Goal: Task Accomplishment & Management: Manage account settings

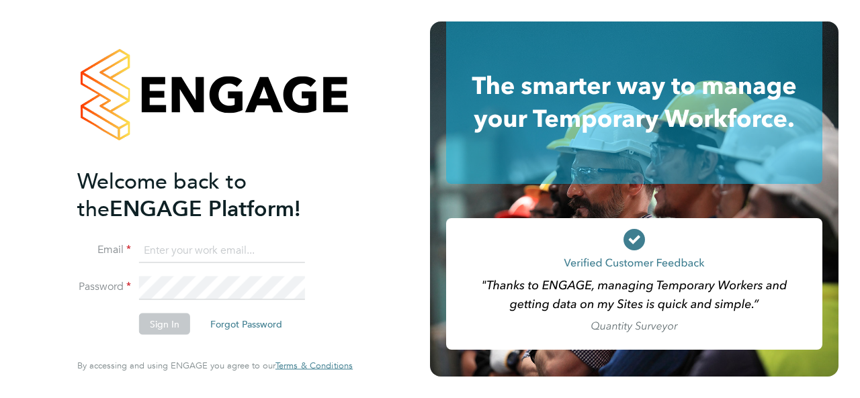
type input "[PERSON_NAME][EMAIL_ADDRESS][PERSON_NAME][DOMAIN_NAME]"
click at [168, 323] on button "Sign In" at bounding box center [164, 324] width 51 height 21
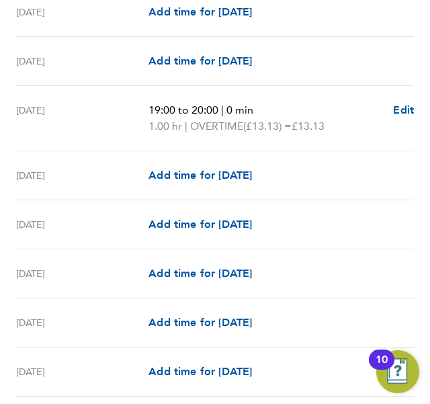
scroll to position [1483, 0]
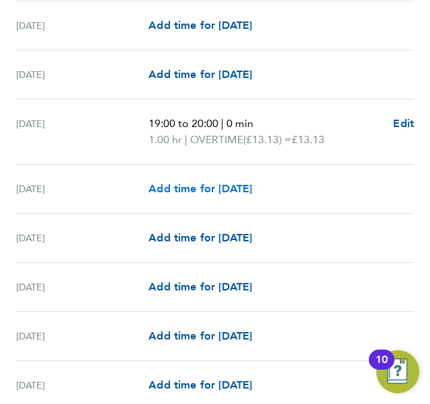
click at [226, 182] on span "Add time for Wed 17 Sep" at bounding box center [199, 188] width 103 height 13
click at [156, 182] on span "Add time for Wed 17 Sep" at bounding box center [199, 188] width 103 height 13
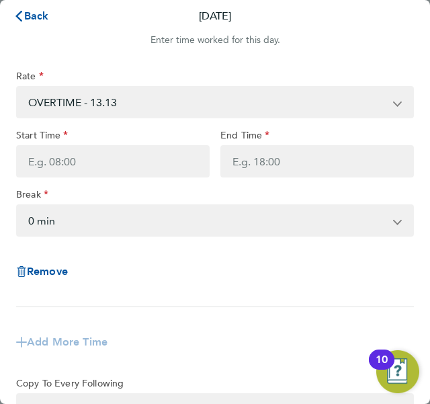
scroll to position [31, 0]
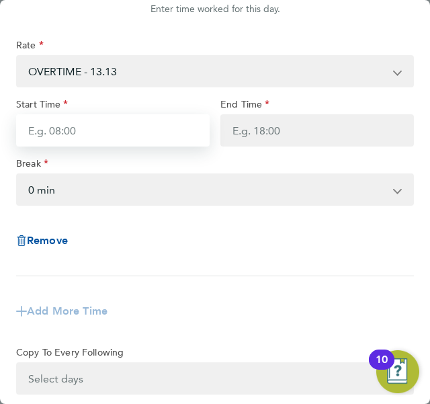
click at [118, 131] on input "Start Time" at bounding box center [112, 130] width 193 height 32
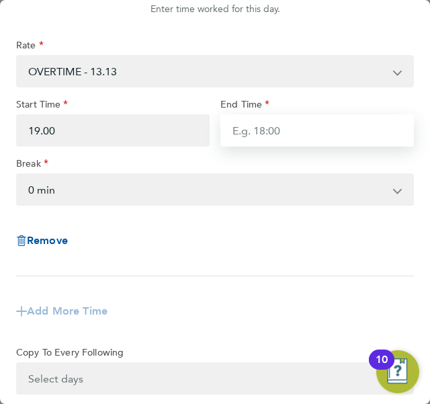
type input "19:00"
click at [275, 128] on input "End Time" at bounding box center [316, 130] width 193 height 32
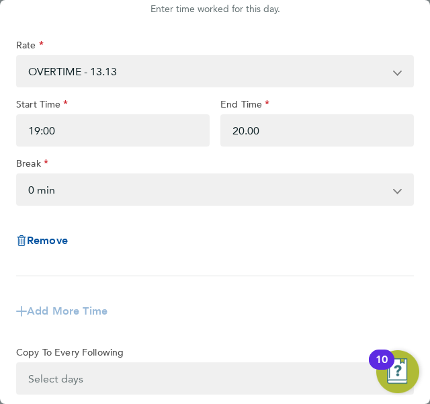
type input "20:00"
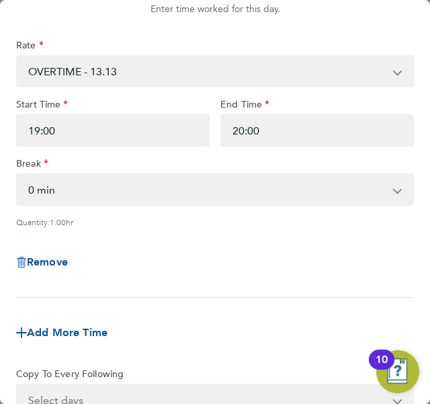
click at [259, 249] on div "Remove" at bounding box center [215, 262] width 408 height 48
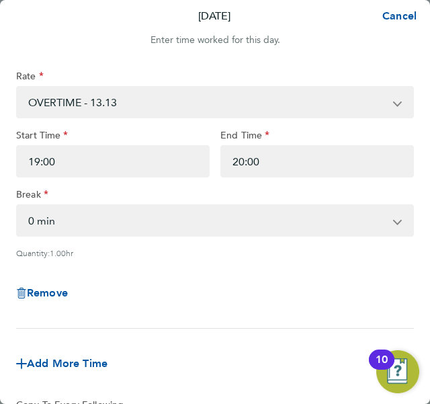
scroll to position [191, 0]
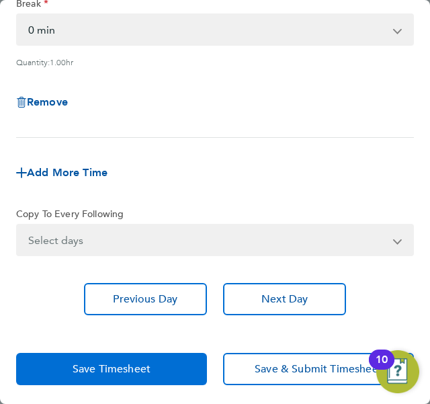
click at [156, 367] on button "Save Timesheet" at bounding box center [111, 369] width 191 height 32
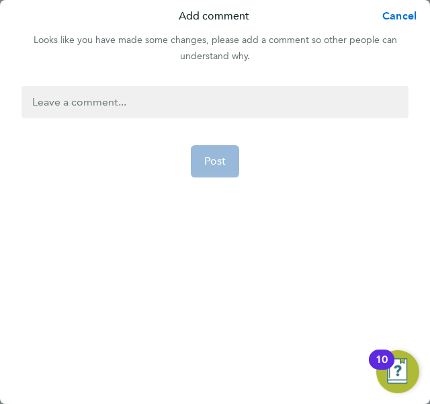
click at [400, 21] on span "Cancel" at bounding box center [397, 15] width 38 height 13
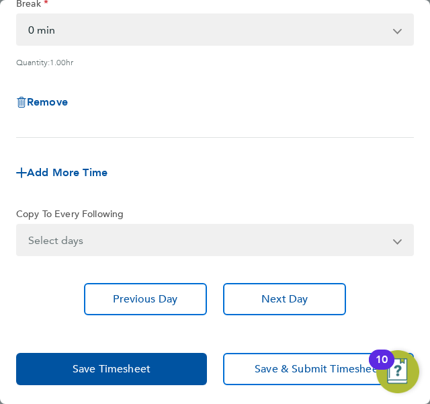
scroll to position [0, 0]
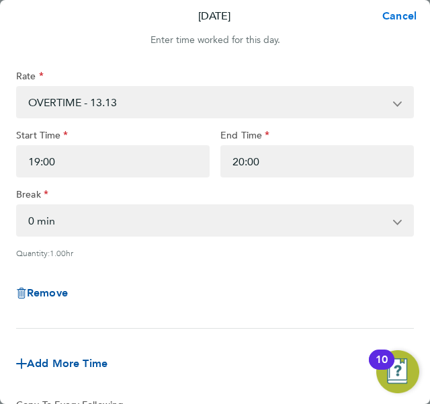
click at [402, 10] on span "Cancel" at bounding box center [397, 15] width 38 height 13
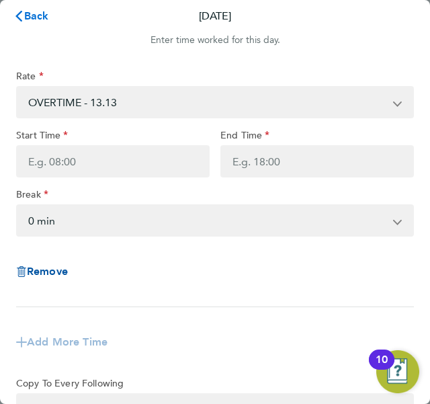
click at [34, 15] on span "Back" at bounding box center [36, 15] width 25 height 13
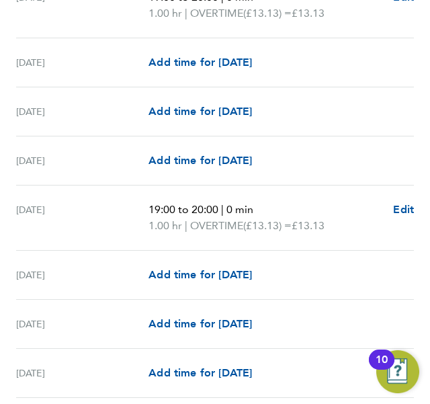
scroll to position [1087, 0]
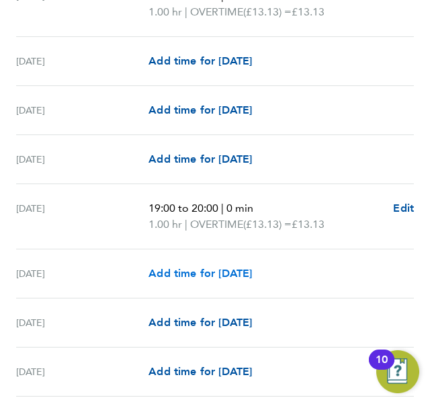
click at [214, 267] on span "Add time for [DATE]" at bounding box center [199, 273] width 103 height 13
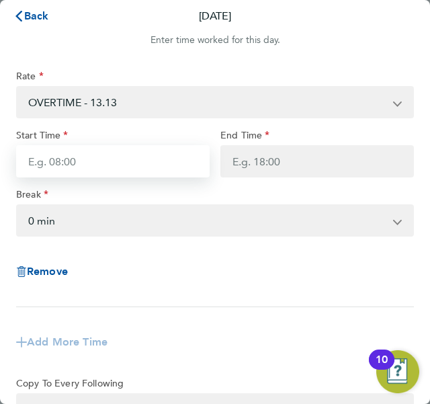
drag, startPoint x: 126, startPoint y: 165, endPoint x: 93, endPoint y: 164, distance: 33.6
click at [93, 164] on input "Start Time" at bounding box center [112, 161] width 193 height 32
type input "19:00"
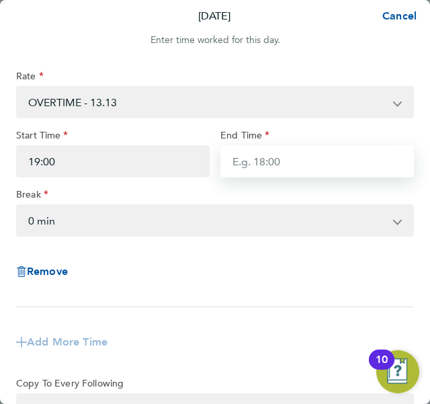
click at [279, 168] on input "End Time" at bounding box center [316, 161] width 193 height 32
type input "20:00"
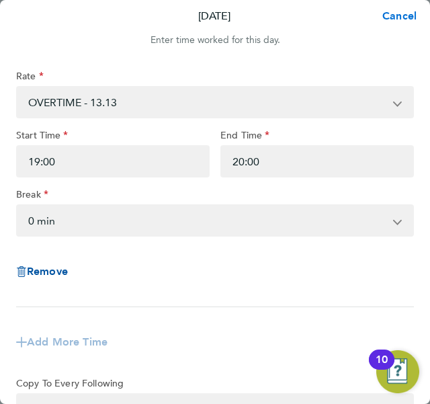
click at [389, 21] on span "Cancel" at bounding box center [397, 15] width 38 height 13
click at [47, 17] on span "Back" at bounding box center [36, 15] width 25 height 13
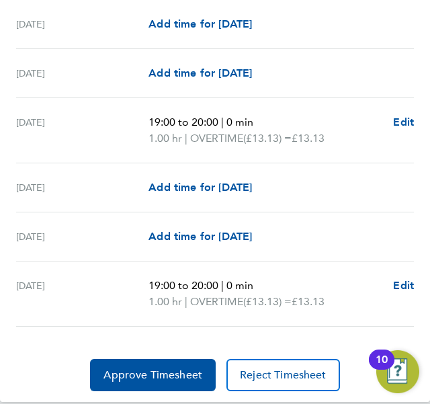
scroll to position [1756, 0]
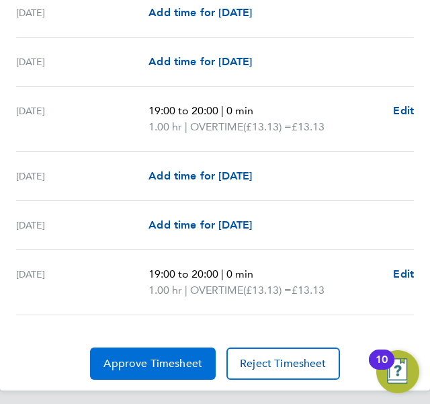
click at [171, 357] on span "Approve Timesheet" at bounding box center [152, 363] width 99 height 13
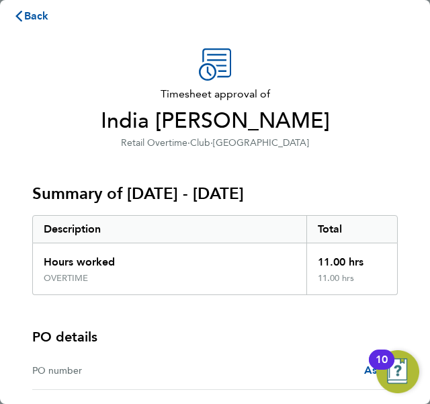
scroll to position [119, 0]
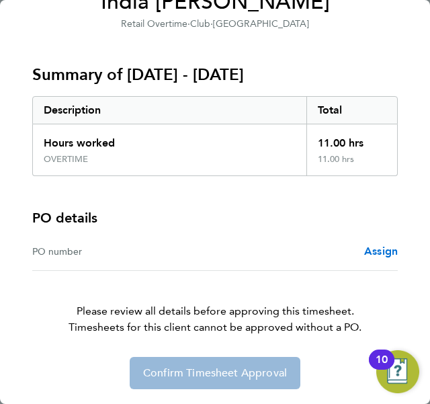
click at [373, 248] on span "Assign" at bounding box center [381, 250] width 34 height 13
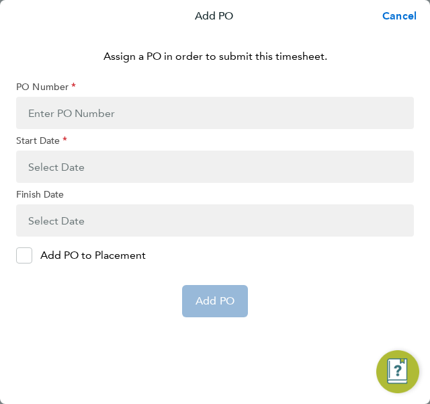
click at [398, 21] on span "Cancel" at bounding box center [397, 15] width 38 height 13
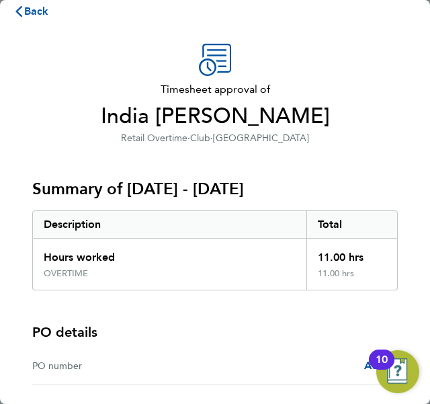
scroll to position [7, 0]
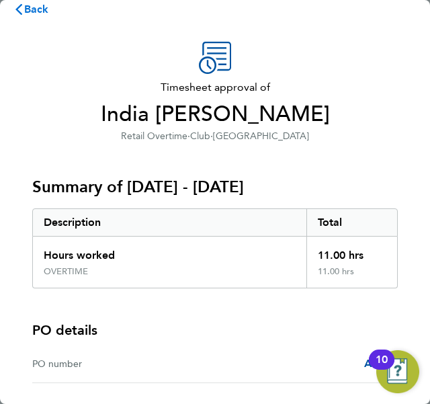
click at [39, 6] on span "Back" at bounding box center [36, 9] width 25 height 13
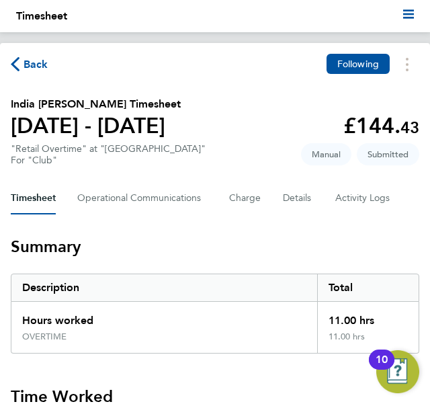
click at [40, 61] on span "Back" at bounding box center [36, 64] width 25 height 16
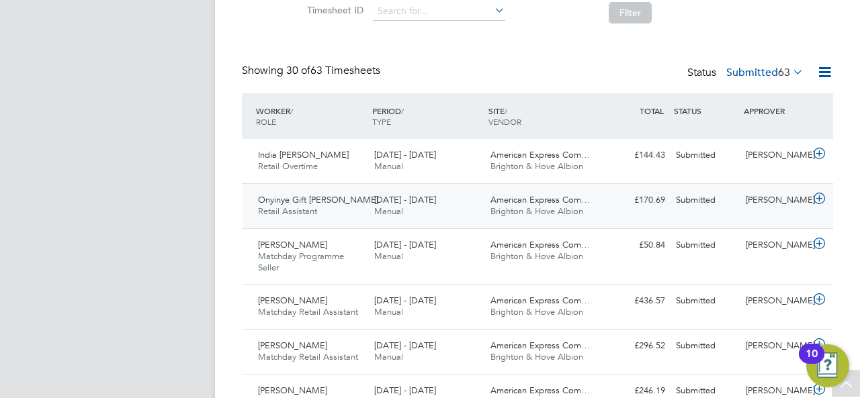
click at [752, 198] on div "James Chamberlain" at bounding box center [775, 200] width 70 height 22
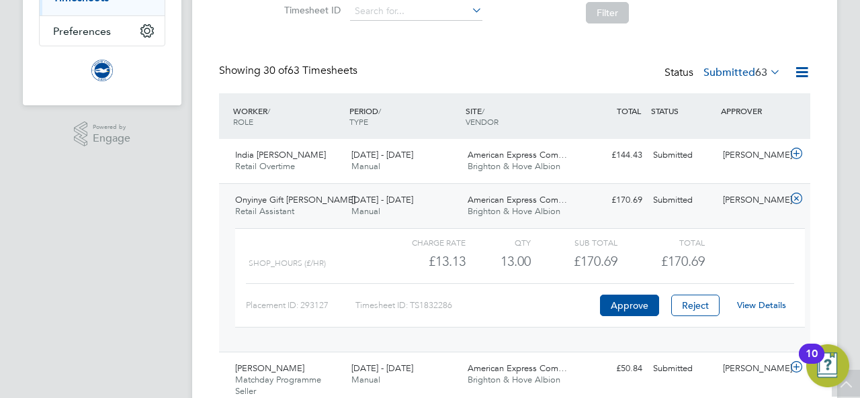
click at [760, 300] on link "View Details" at bounding box center [761, 304] width 49 height 11
click at [478, 266] on div "13.00" at bounding box center [497, 261] width 65 height 22
click at [321, 261] on span "SHOP_HOURS (£/HR)" at bounding box center [286, 263] width 77 height 9
click at [766, 73] on span "63" at bounding box center [761, 72] width 12 height 13
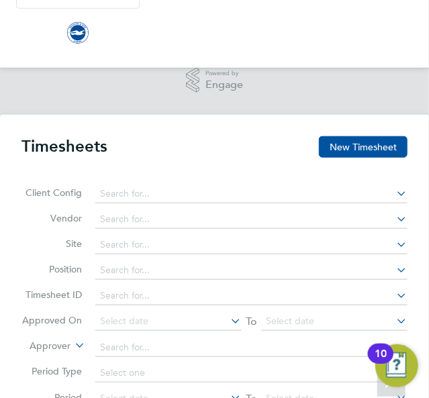
scroll to position [34, 76]
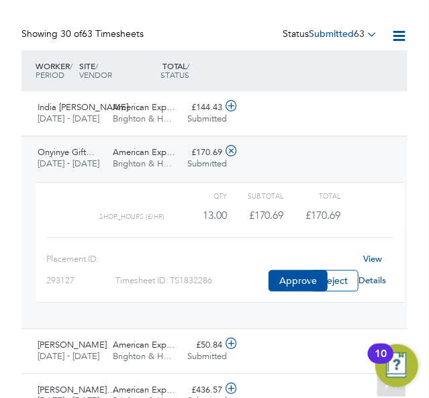
click at [291, 147] on div "Onyinye Gift… Retail Assistant 1 - 30 Sep 2025 1 - 30 Sep 2025 Manual American …" at bounding box center [214, 232] width 386 height 193
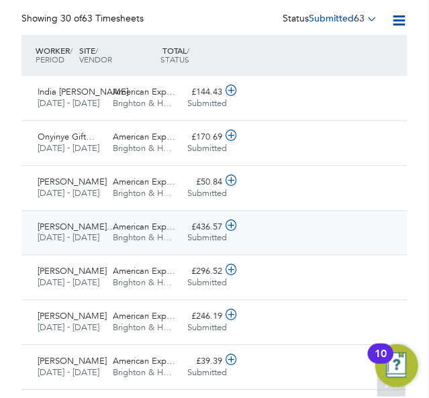
click at [174, 224] on div "American Exp… Brighton & H…" at bounding box center [144, 233] width 75 height 34
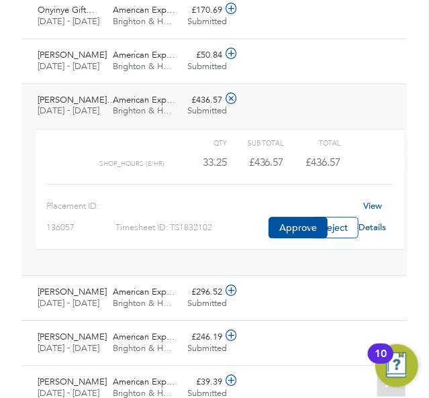
click at [377, 216] on link "View Details" at bounding box center [373, 216] width 28 height 33
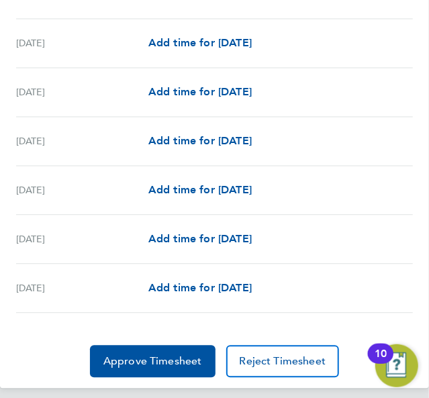
scroll to position [1927, 0]
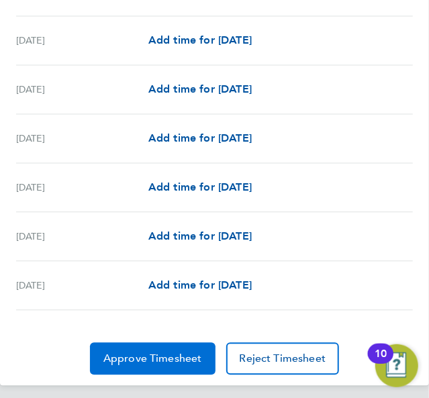
click at [163, 343] on button "Approve Timesheet" at bounding box center [153, 359] width 126 height 32
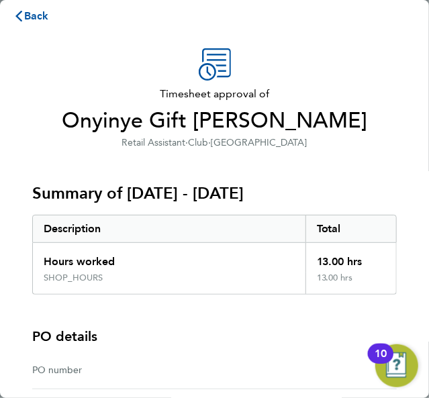
scroll to position [200, 0]
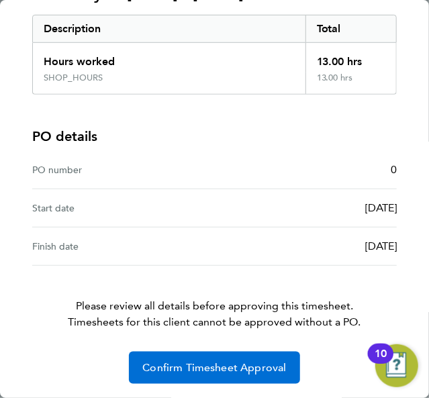
drag, startPoint x: 195, startPoint y: 367, endPoint x: 240, endPoint y: 362, distance: 44.6
click at [240, 362] on span "Confirm Timesheet Approval" at bounding box center [214, 367] width 144 height 13
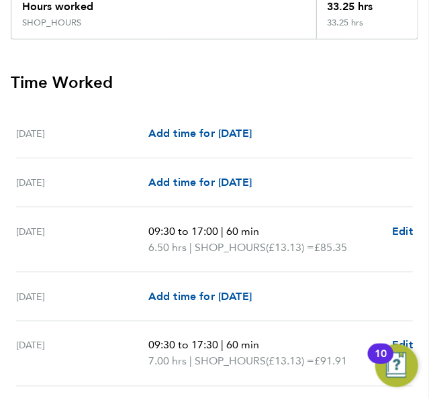
scroll to position [314, 0]
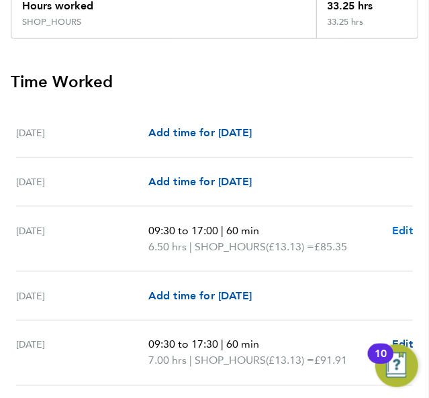
click at [406, 237] on span "Edit" at bounding box center [402, 230] width 21 height 13
select select "60"
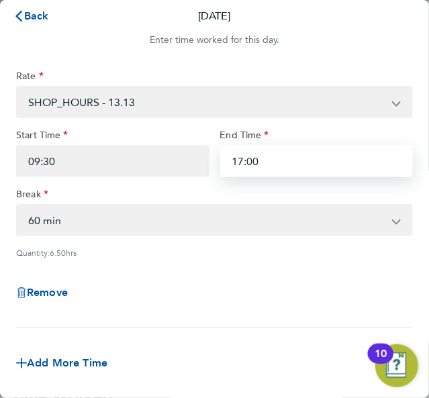
click at [269, 161] on input "17:00" at bounding box center [316, 161] width 193 height 32
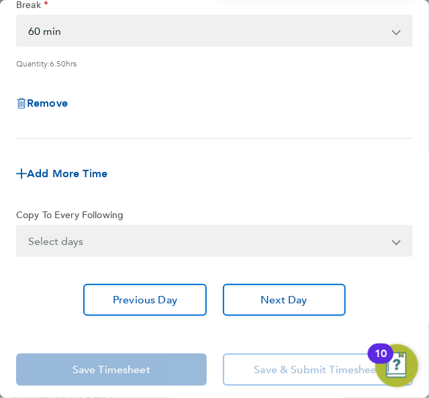
scroll to position [196, 0]
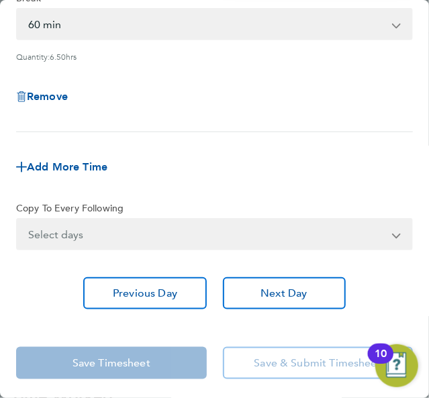
type input "17:30"
click at [157, 365] on app-form-button "Save Timesheet" at bounding box center [115, 363] width 199 height 32
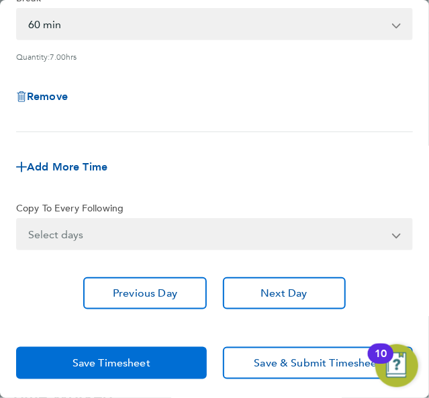
click at [157, 365] on button "Save Timesheet" at bounding box center [111, 363] width 191 height 32
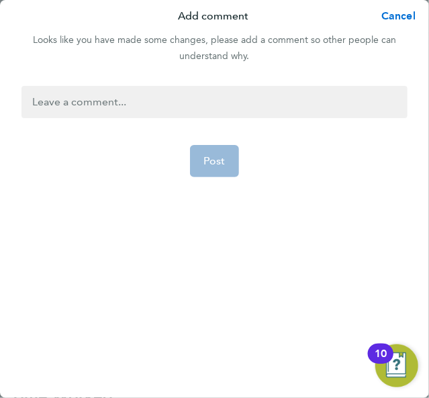
click at [404, 25] on button "Cancel" at bounding box center [394, 16] width 69 height 27
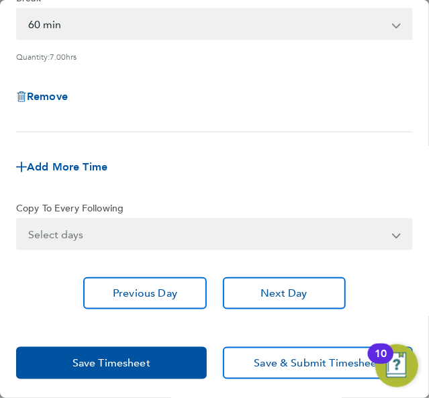
scroll to position [163, 0]
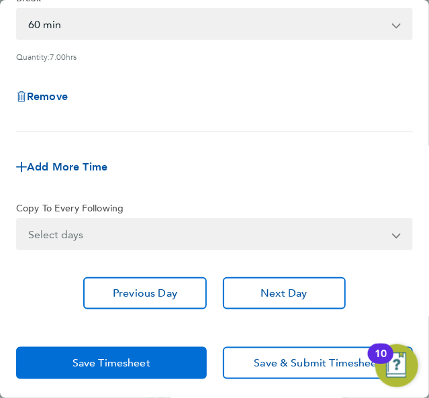
click at [172, 347] on button "Save Timesheet" at bounding box center [111, 363] width 191 height 32
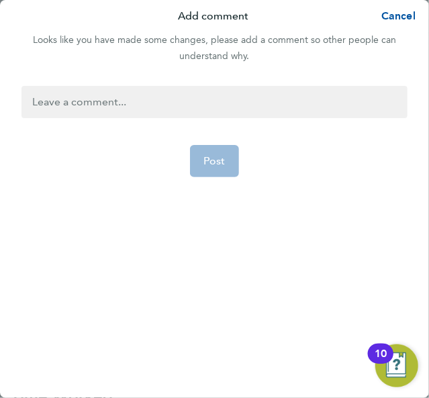
click at [248, 91] on div at bounding box center [214, 102] width 386 height 32
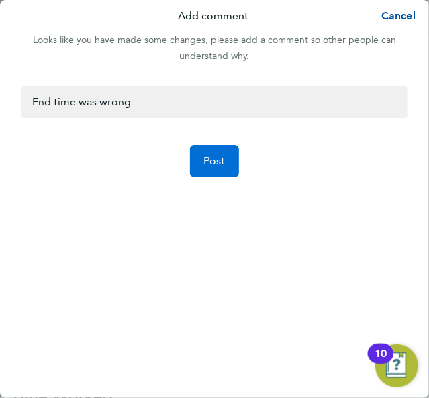
click at [201, 152] on button "Post" at bounding box center [214, 161] width 49 height 32
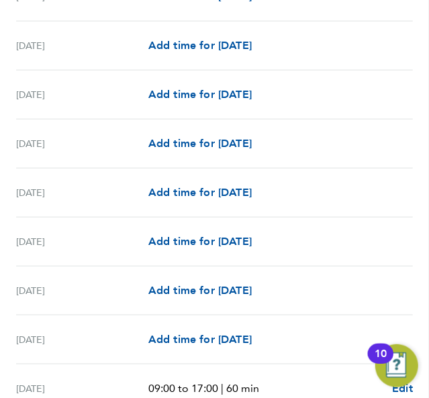
scroll to position [1665, 0]
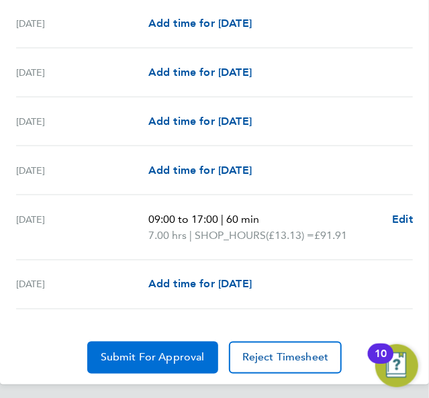
click at [176, 351] on span "Submit For Approval" at bounding box center [153, 357] width 104 height 13
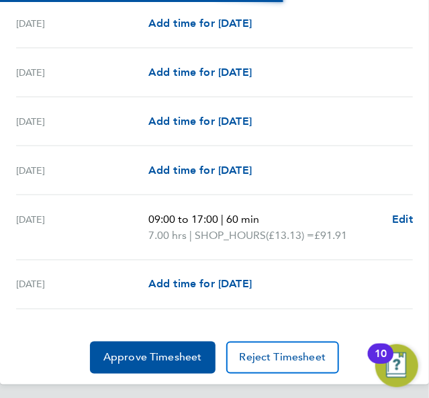
scroll to position [1681, 0]
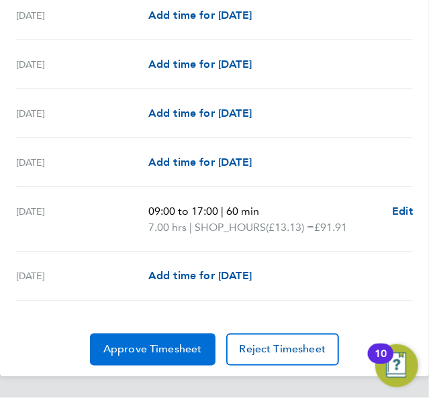
click at [154, 345] on span "Approve Timesheet" at bounding box center [152, 349] width 99 height 13
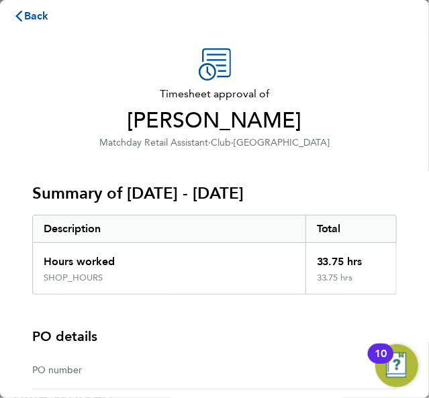
scroll to position [163, 0]
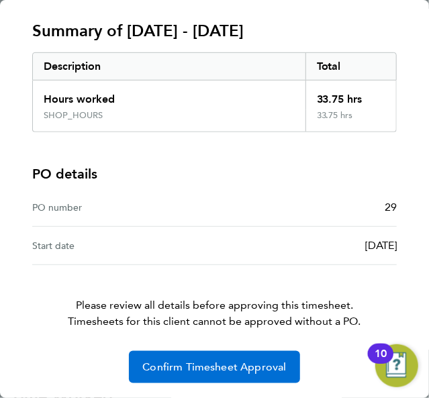
click at [239, 361] on span "Confirm Timesheet Approval" at bounding box center [214, 367] width 144 height 13
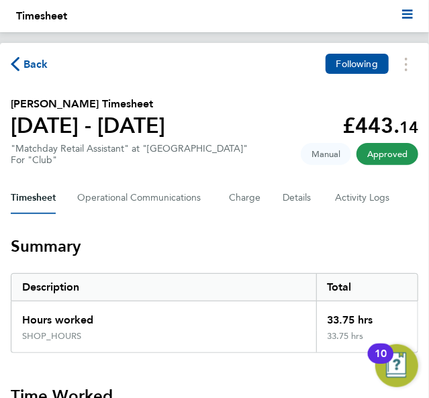
click at [152, 71] on div "Back Following" at bounding box center [215, 64] width 408 height 21
click at [39, 63] on span "Back" at bounding box center [36, 64] width 25 height 16
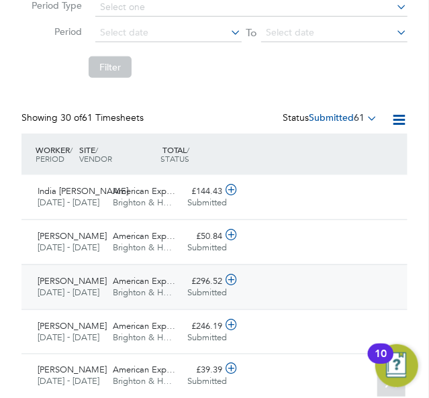
click at [265, 267] on div "Henry Edmonds Matchday Retail Assistant 1 - 30 Sep 2025 1 - 30 Sep 2025 Manual …" at bounding box center [214, 287] width 386 height 45
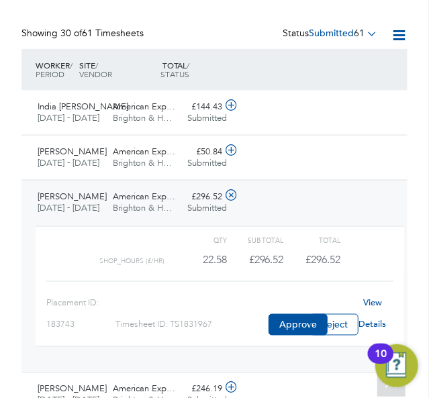
click at [372, 312] on link "View Details" at bounding box center [373, 313] width 28 height 33
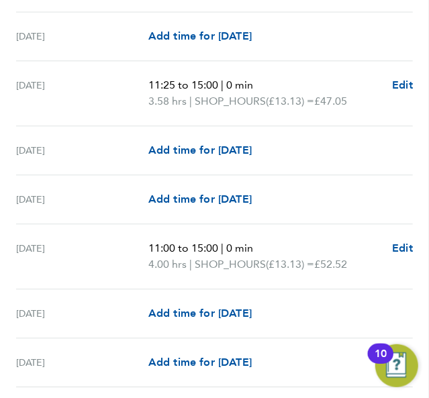
scroll to position [755, 0]
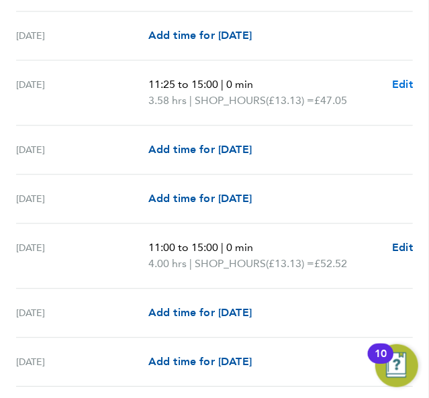
click at [399, 91] on span "Edit" at bounding box center [402, 84] width 21 height 13
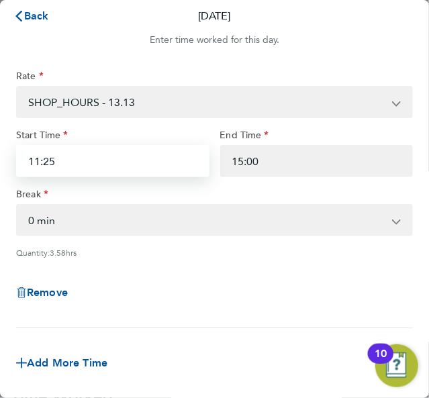
click at [119, 167] on input "11:25" at bounding box center [112, 161] width 193 height 32
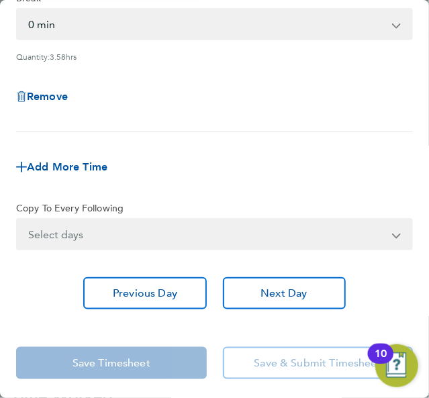
scroll to position [196, 0]
type input "11:30"
click at [157, 361] on app-form-button "Save Timesheet" at bounding box center [115, 363] width 199 height 32
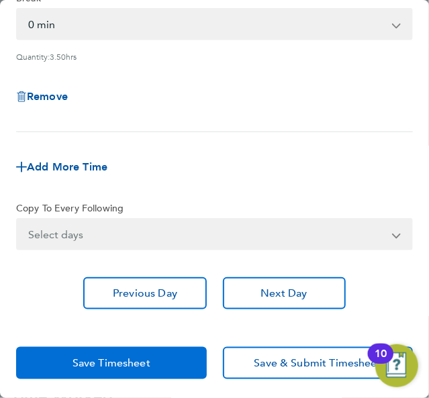
click at [136, 362] on span "Save Timesheet" at bounding box center [112, 363] width 78 height 13
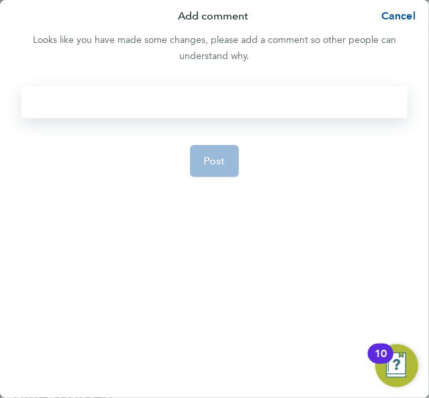
click at [128, 95] on div at bounding box center [214, 102] width 386 height 32
click at [127, 95] on div at bounding box center [214, 102] width 386 height 32
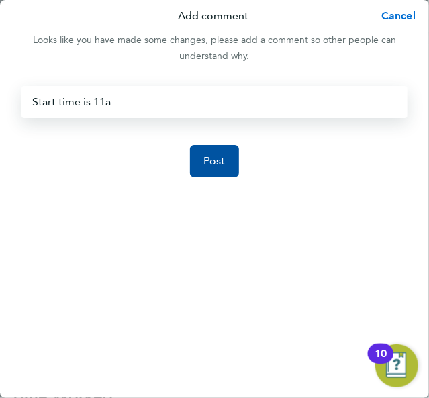
click at [395, 19] on span "Cancel" at bounding box center [396, 15] width 38 height 13
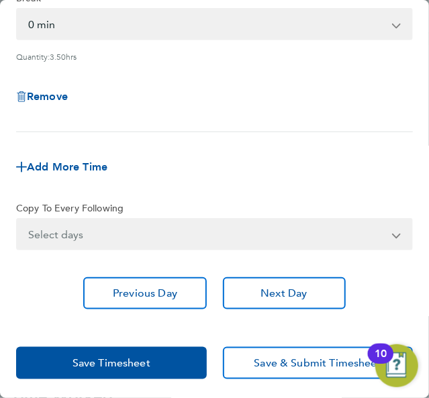
scroll to position [0, 0]
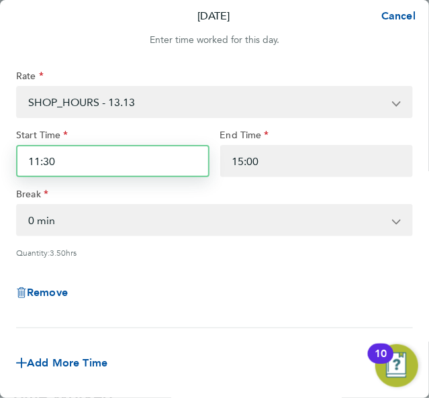
click at [126, 165] on input "11:30" at bounding box center [112, 161] width 193 height 32
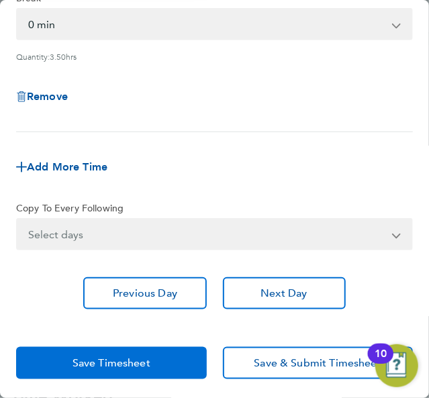
type input "11:25"
click at [150, 359] on button "Save Timesheet" at bounding box center [111, 363] width 191 height 32
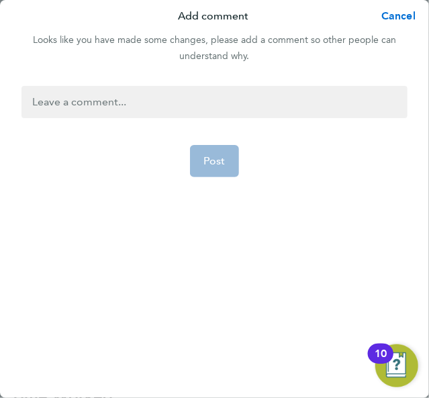
click at [398, 15] on span "Cancel" at bounding box center [396, 15] width 38 height 13
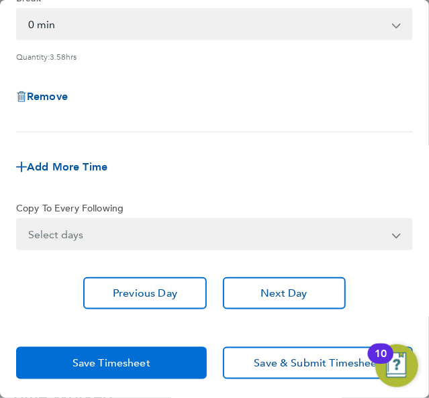
click at [126, 363] on span "Save Timesheet" at bounding box center [112, 363] width 78 height 13
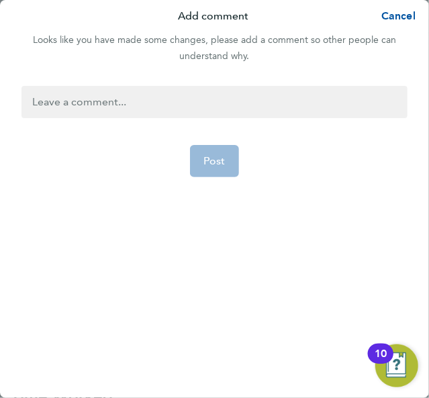
click at [183, 111] on div at bounding box center [214, 102] width 386 height 32
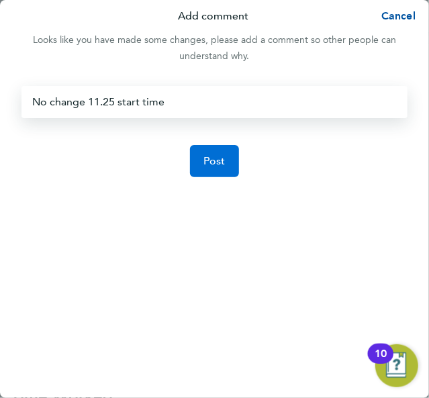
click at [232, 174] on button "Post" at bounding box center [214, 161] width 49 height 32
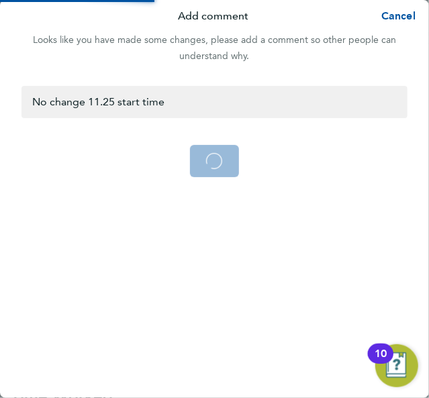
click at [194, 185] on form "No change 11.25 start time Post Loading" at bounding box center [214, 234] width 397 height 296
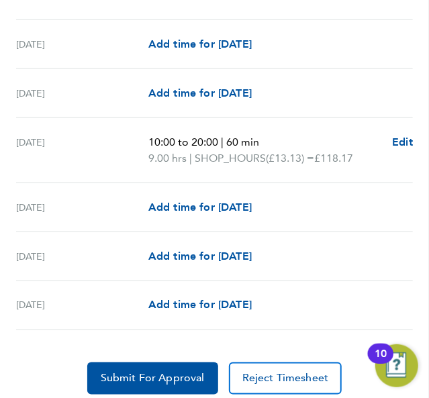
scroll to position [1649, 0]
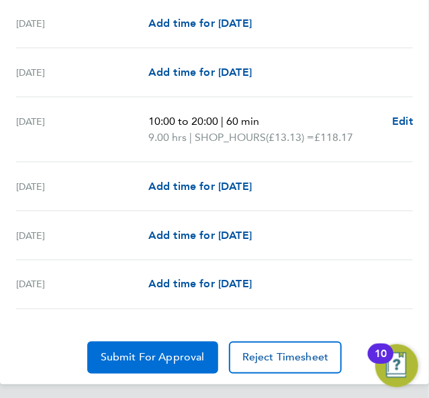
click at [191, 351] on span "Submit For Approval" at bounding box center [153, 357] width 104 height 13
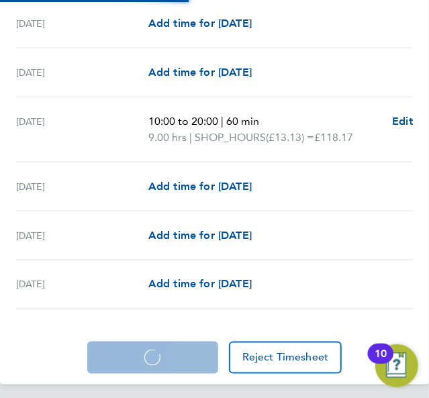
scroll to position [1665, 0]
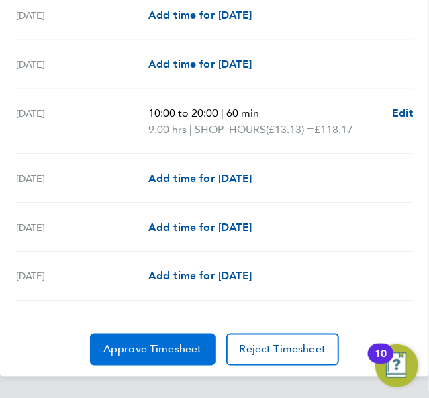
click at [174, 353] on span "Approve Timesheet" at bounding box center [152, 349] width 99 height 13
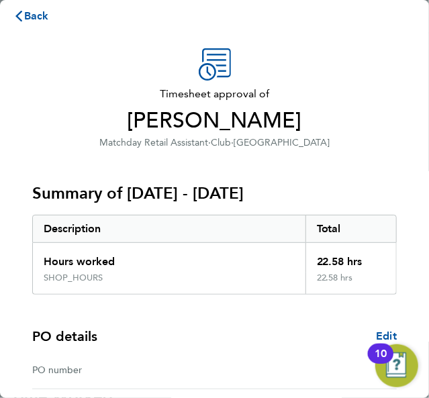
scroll to position [163, 0]
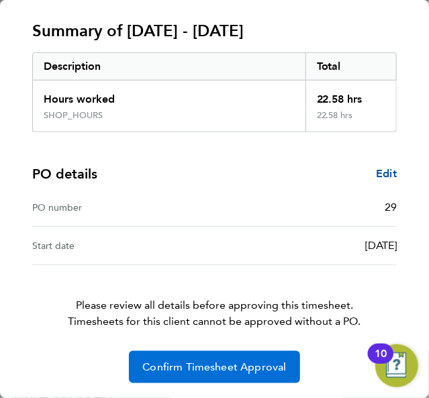
click at [205, 365] on span "Confirm Timesheet Approval" at bounding box center [214, 367] width 144 height 13
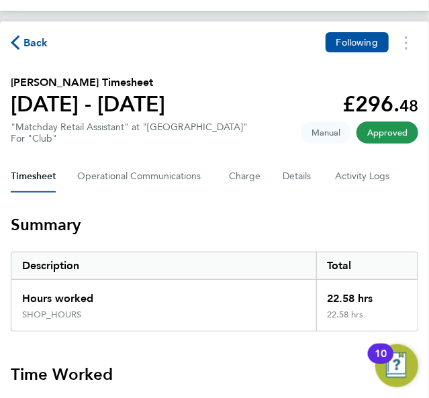
scroll to position [3, 0]
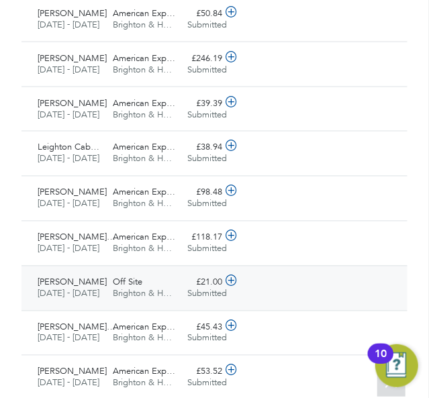
click at [194, 272] on div "£21.00 Submitted" at bounding box center [205, 289] width 45 height 34
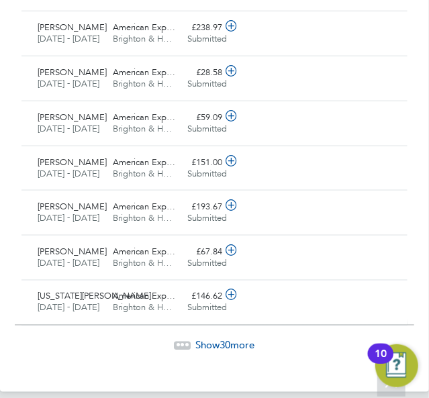
click at [185, 342] on div at bounding box center [183, 346] width 17 height 8
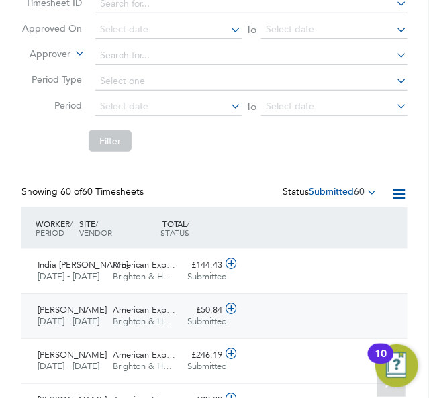
click at [250, 293] on div "Paul Green Matchday Programme Seller 1 - 30 Sep 2025 1 - 30 Sep 2025 Manual Ame…" at bounding box center [214, 315] width 386 height 45
